Goal: Transaction & Acquisition: Purchase product/service

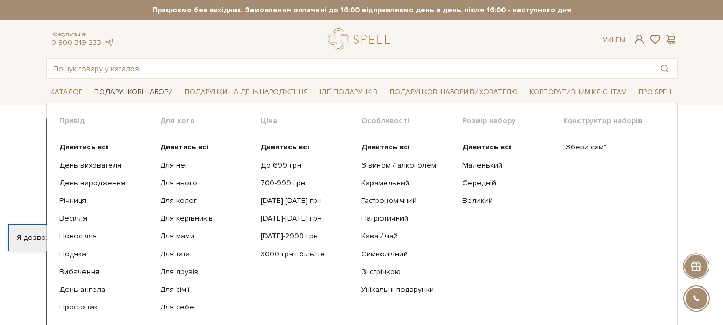
click at [125, 89] on link "Подарункові набори" at bounding box center [133, 92] width 87 height 17
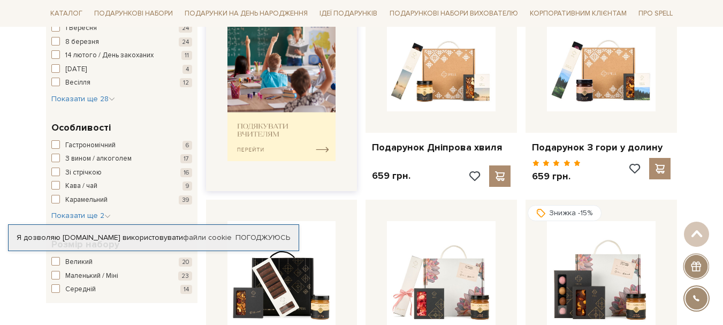
scroll to position [428, 0]
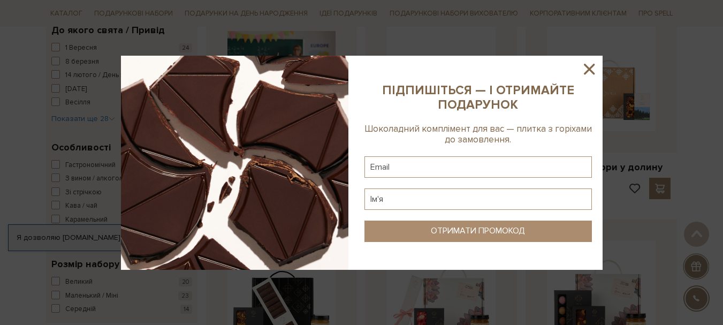
click at [586, 65] on icon at bounding box center [589, 69] width 11 height 11
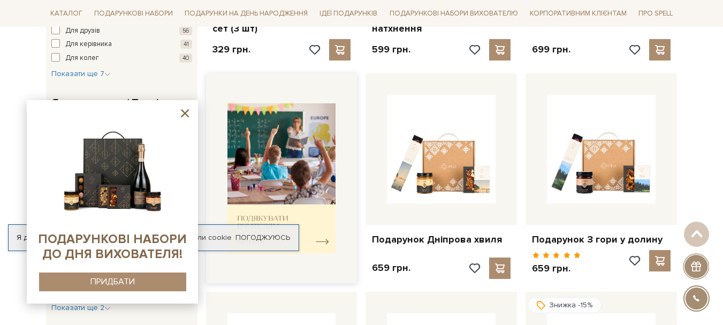
scroll to position [375, 0]
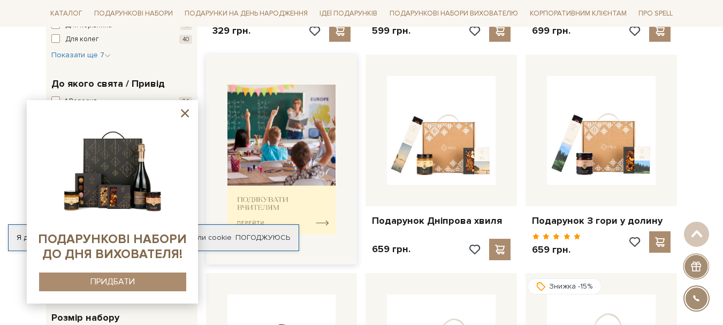
click at [270, 199] on img at bounding box center [281, 160] width 109 height 150
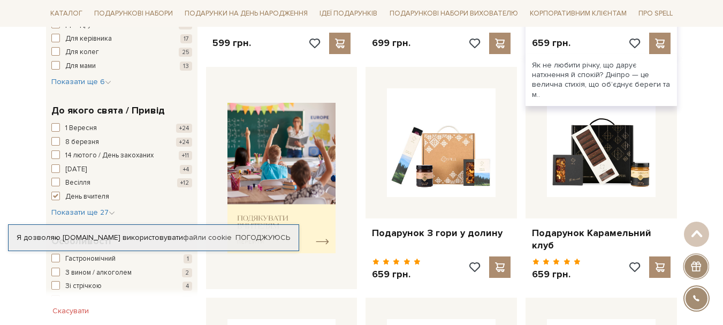
scroll to position [375, 0]
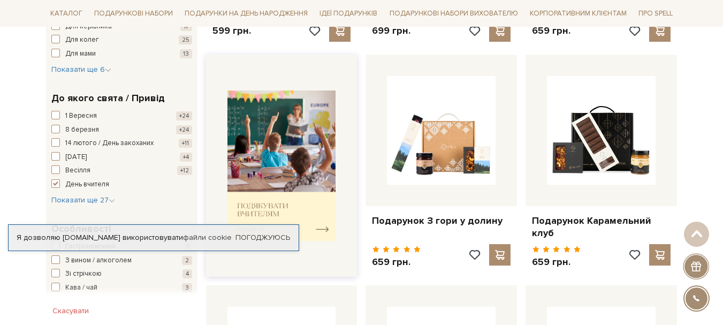
click at [262, 210] on img at bounding box center [281, 165] width 109 height 150
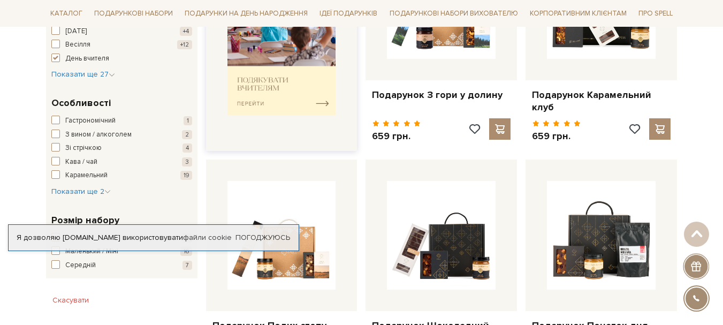
scroll to position [482, 0]
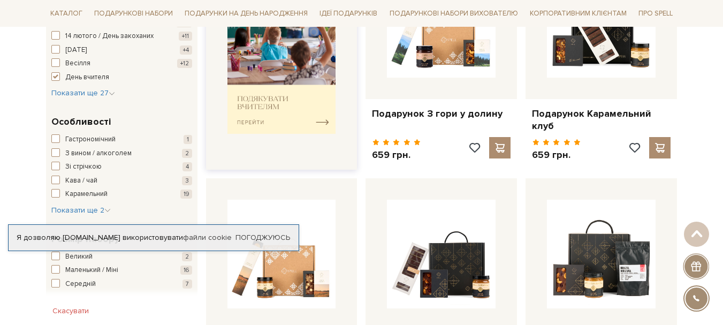
click at [325, 117] on img at bounding box center [281, 58] width 109 height 150
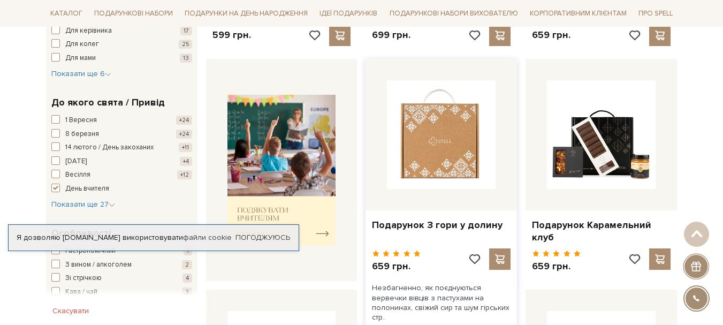
scroll to position [375, 0]
